Goal: Find specific page/section: Find specific page/section

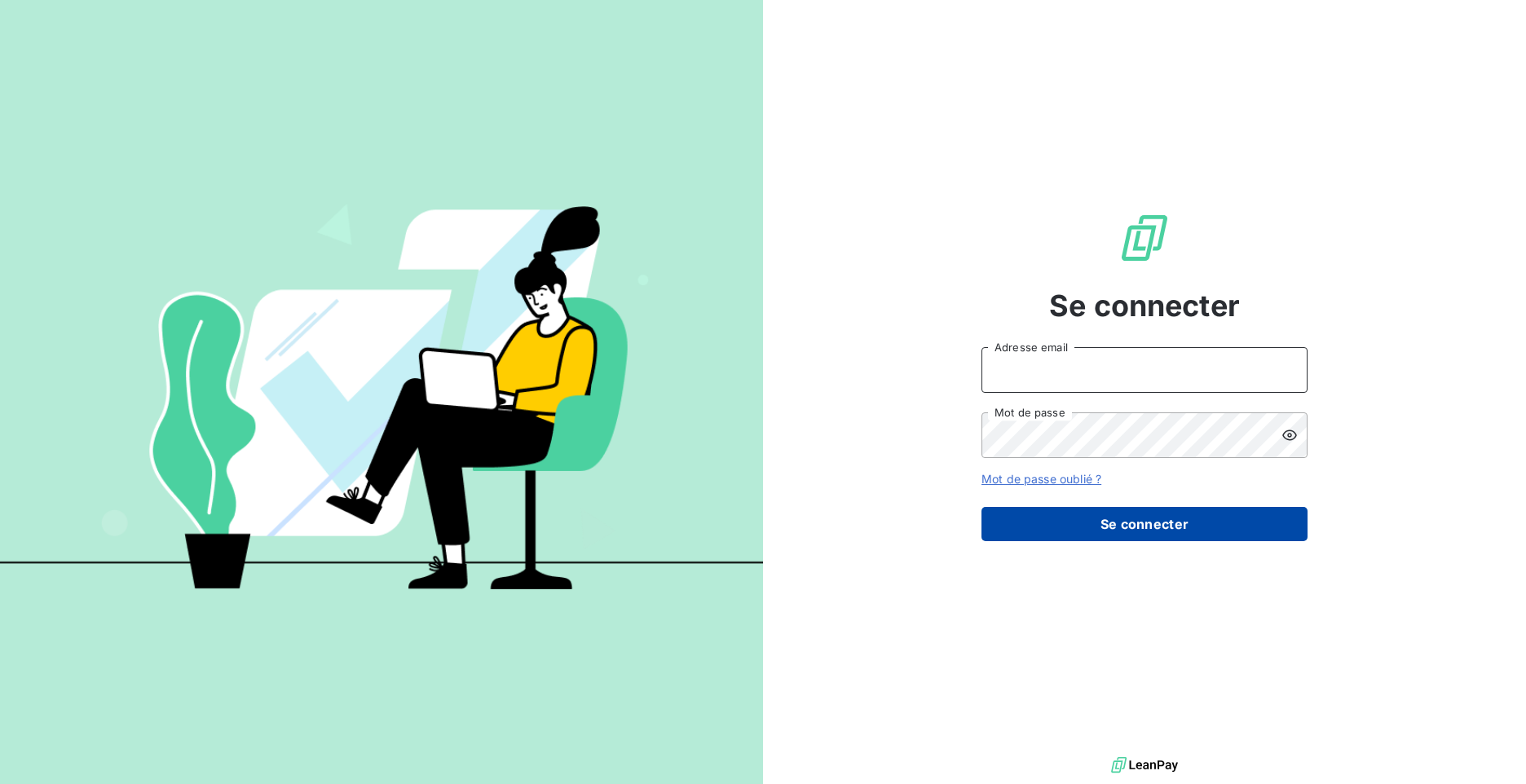
type input "[PERSON_NAME][EMAIL_ADDRESS][DOMAIN_NAME]"
click at [1130, 539] on button "Se connecter" at bounding box center [1144, 524] width 326 height 35
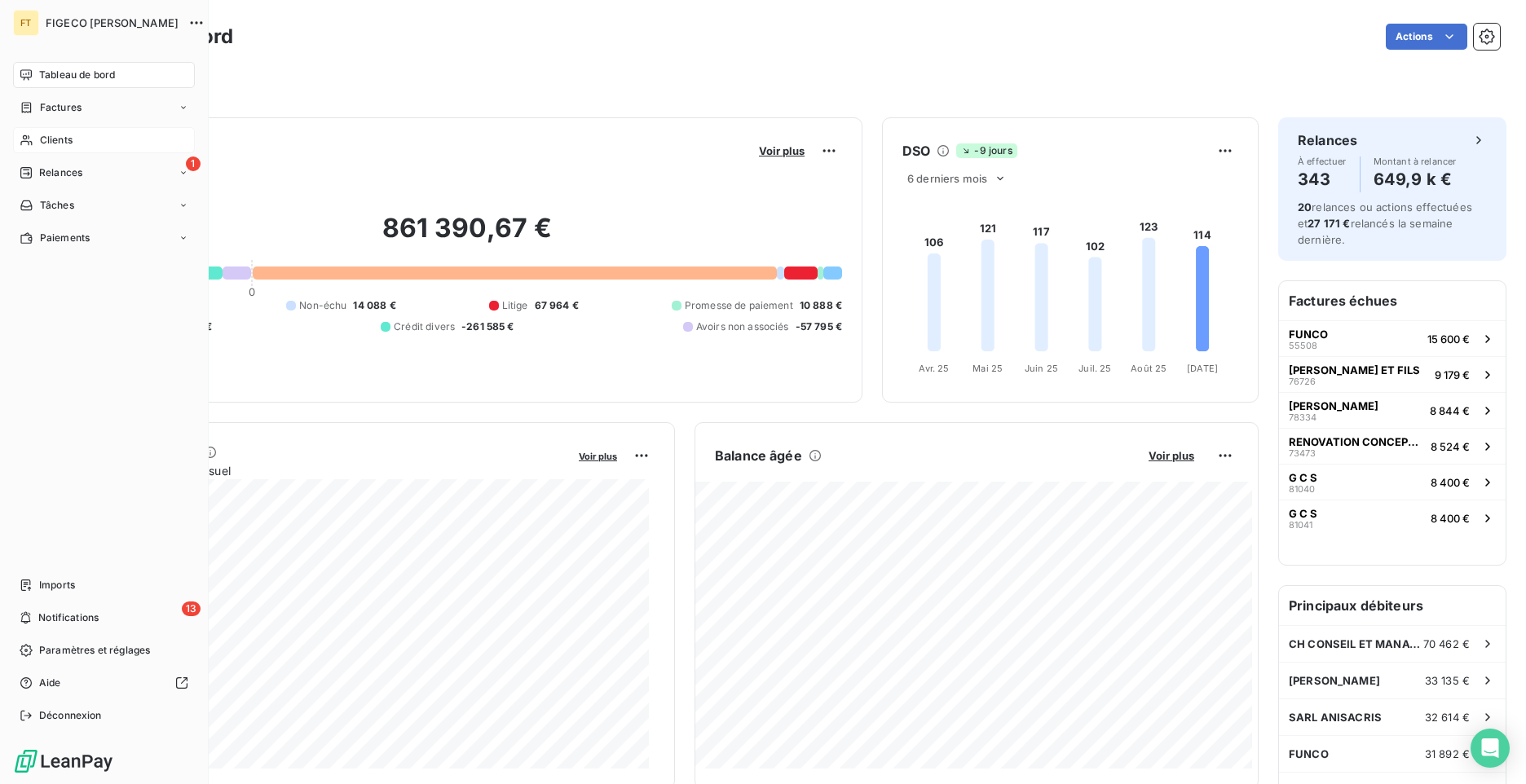
click at [59, 138] on span "Clients" at bounding box center [56, 140] width 33 height 15
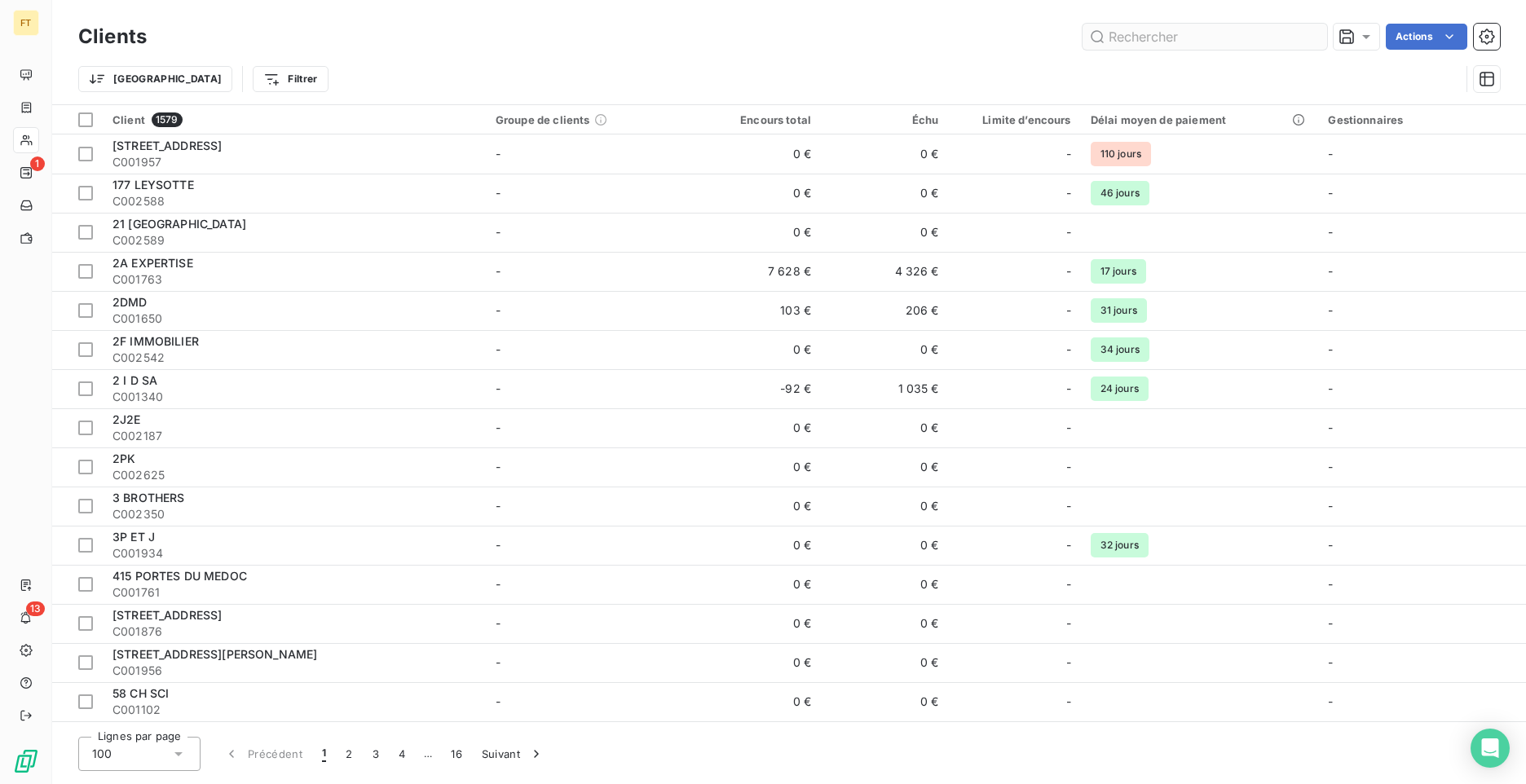
click at [1198, 46] on input "text" at bounding box center [1204, 36] width 244 height 26
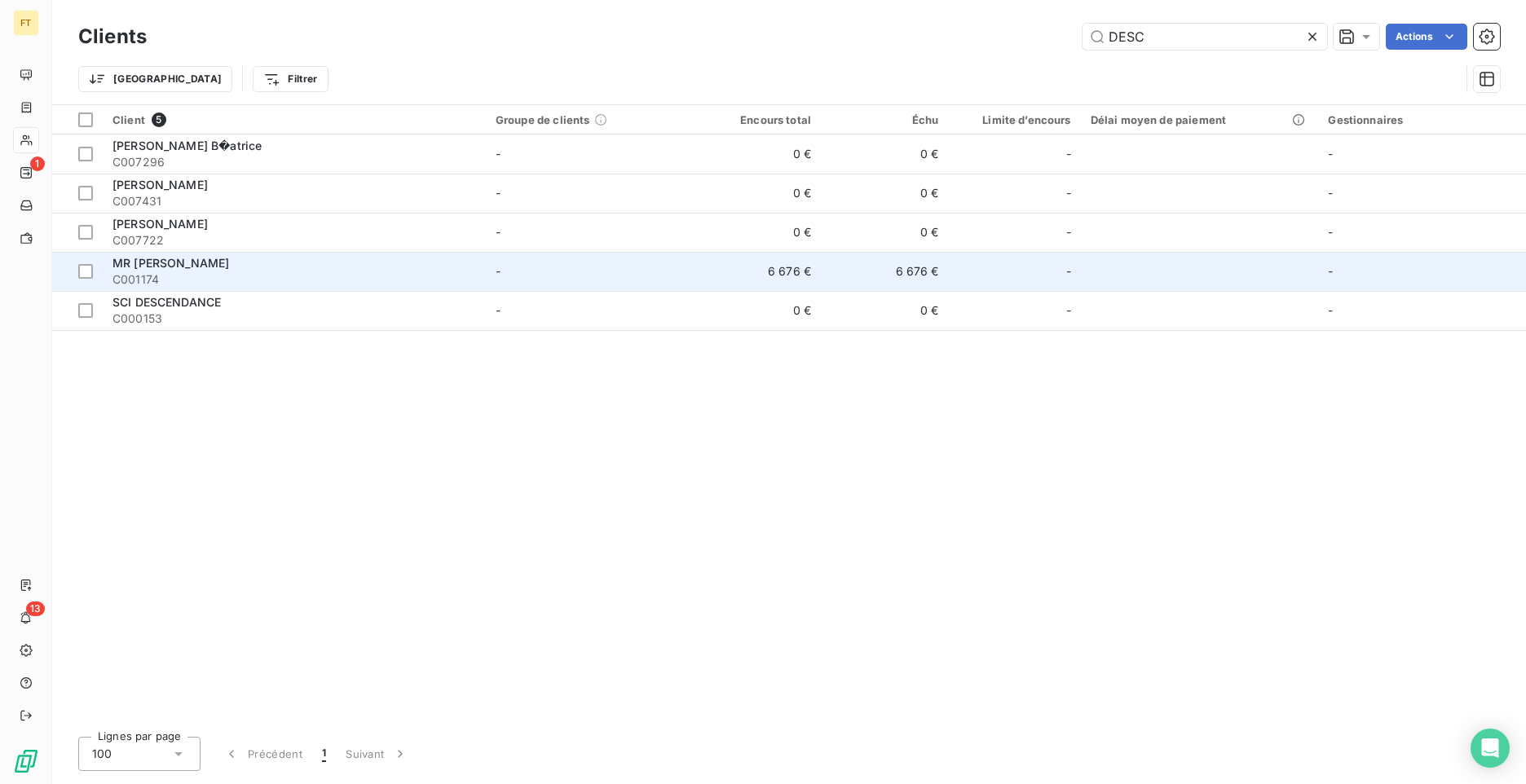
type input "DESC"
click at [230, 275] on span "C001174" at bounding box center [294, 280] width 364 height 16
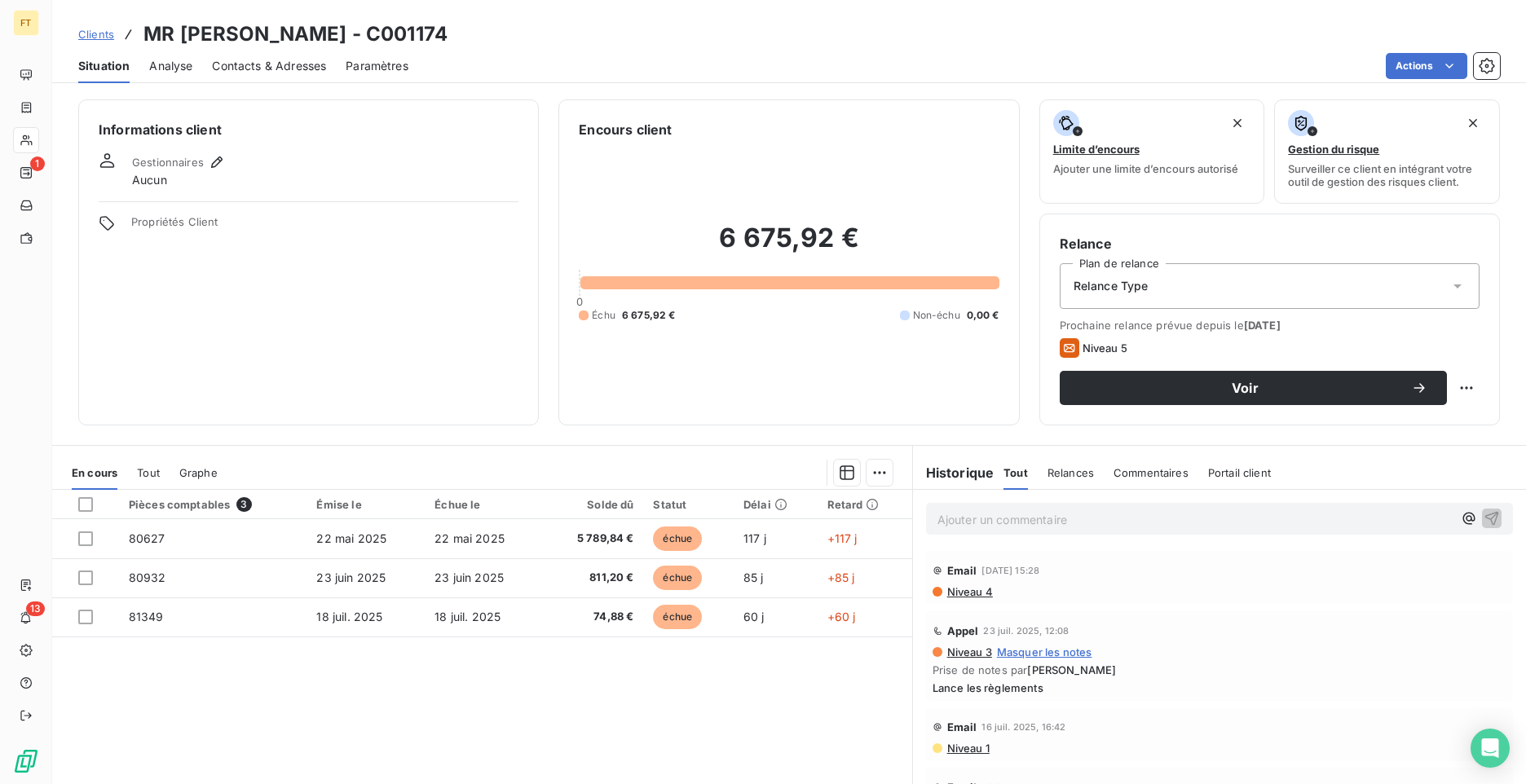
click at [1074, 700] on div "Appel [DATE] 12:08 Niveau 3 Masquer les notes Prise de notes par [PERSON_NAME] …" at bounding box center [1220, 656] width 587 height 90
click at [336, 34] on h3 "MR [PERSON_NAME] - C001174" at bounding box center [295, 35] width 304 height 29
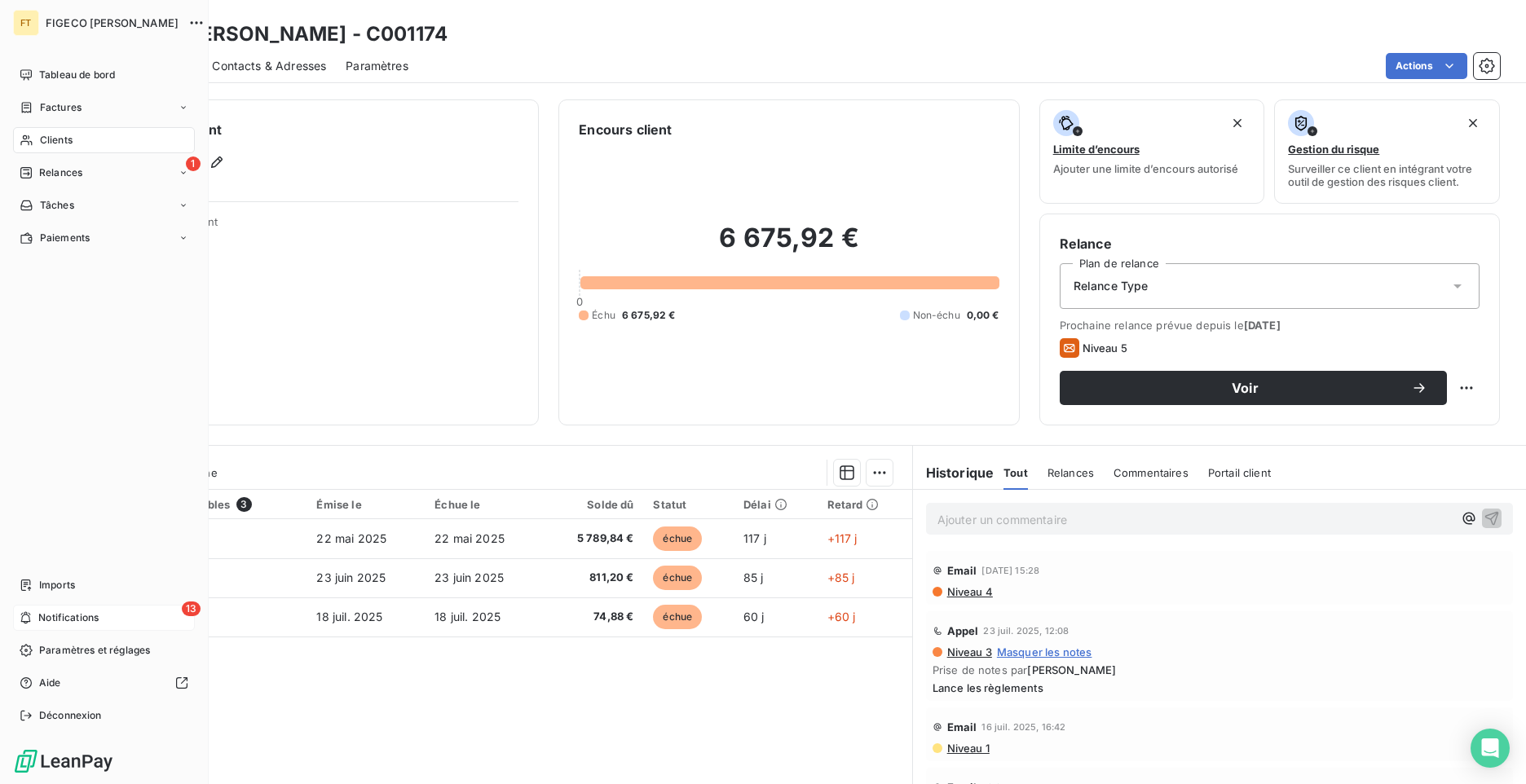
click at [59, 625] on div "13 Notifications" at bounding box center [104, 617] width 182 height 26
